Goal: Navigation & Orientation: Find specific page/section

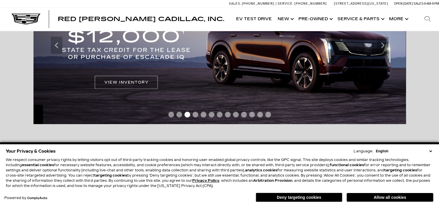
scroll to position [144, 0]
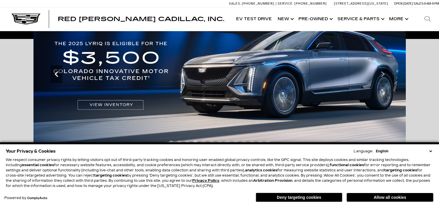
click at [52, 79] on icon "Previous" at bounding box center [57, 74] width 12 height 12
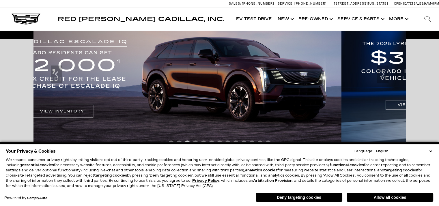
click at [37, 94] on img at bounding box center [155, 74] width 373 height 157
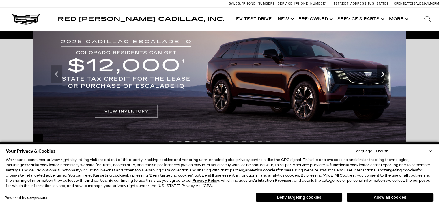
click at [384, 75] on icon "Next" at bounding box center [383, 74] width 12 height 12
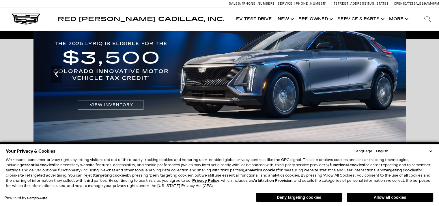
click at [56, 75] on icon "Previous" at bounding box center [56, 74] width 3 height 6
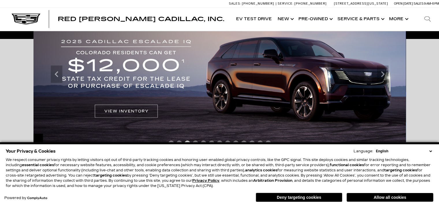
click at [103, 114] on img at bounding box center [219, 74] width 373 height 157
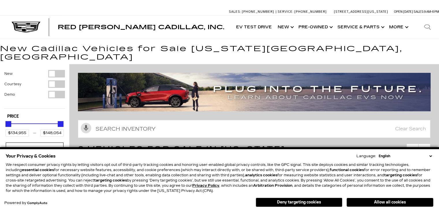
click at [429, 157] on select "English Spanish / Español English / [GEOGRAPHIC_DATA] Korean / 한국어 Vietnamese /…" at bounding box center [405, 155] width 56 height 5
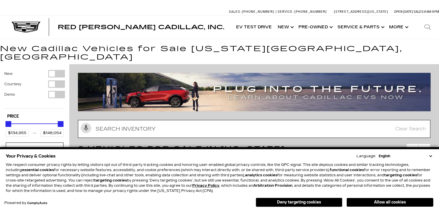
drag, startPoint x: 345, startPoint y: 123, endPoint x: 352, endPoint y: 129, distance: 8.4
click at [345, 123] on input "Search Inventory" at bounding box center [254, 129] width 353 height 18
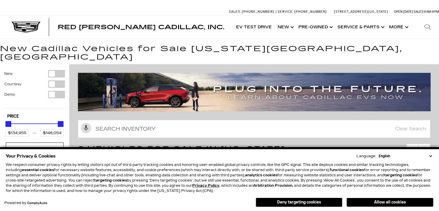
click at [430, 156] on select "English Spanish / Español English / [GEOGRAPHIC_DATA] Korean / 한국어 Vietnamese /…" at bounding box center [405, 155] width 56 height 5
click at [432, 159] on div "Your Privacy & Cookies Language: English Spanish / Español English / [GEOGRAPHI…" at bounding box center [220, 156] width 428 height 8
